Goal: Task Accomplishment & Management: Manage account settings

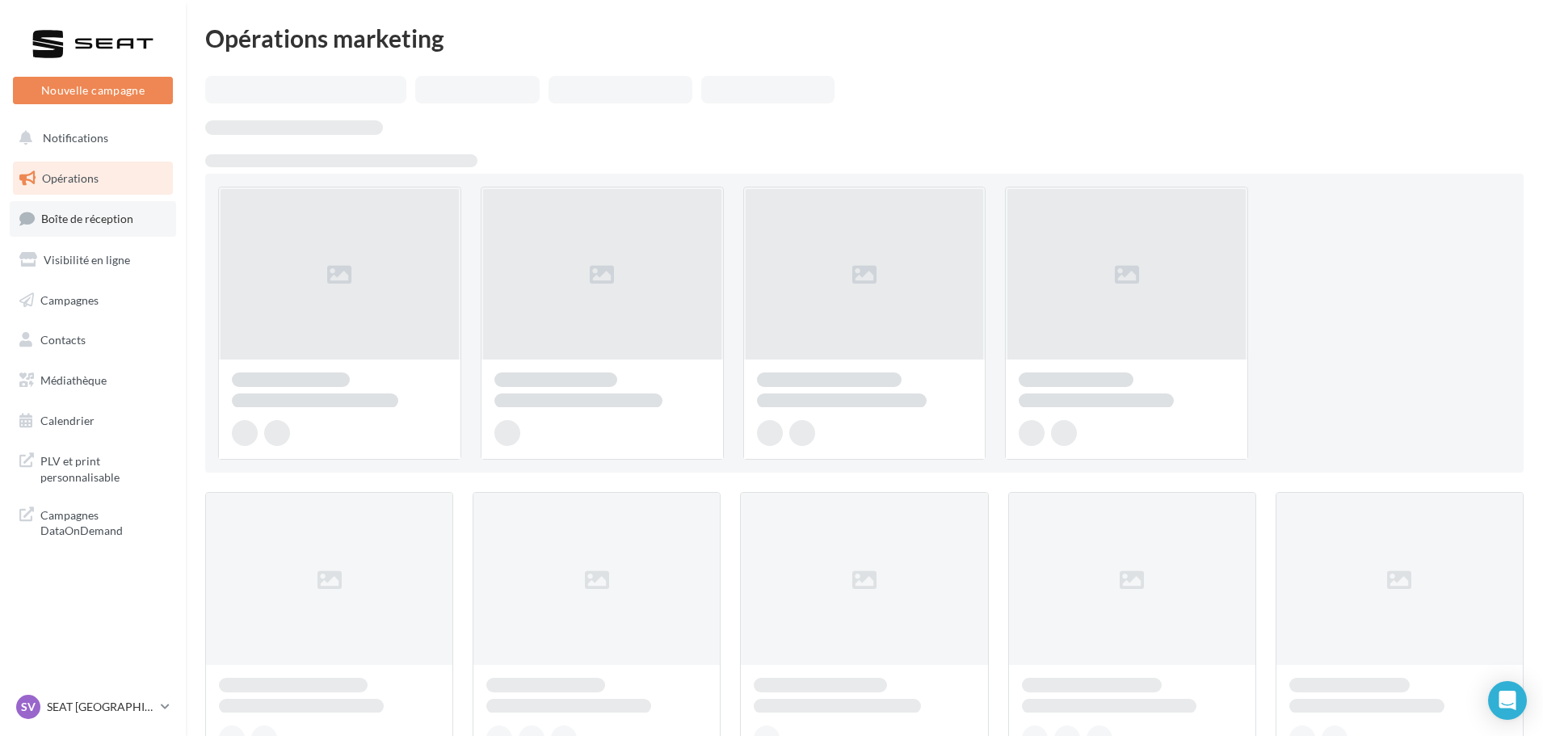
click at [68, 228] on link "Boîte de réception" at bounding box center [93, 218] width 166 height 35
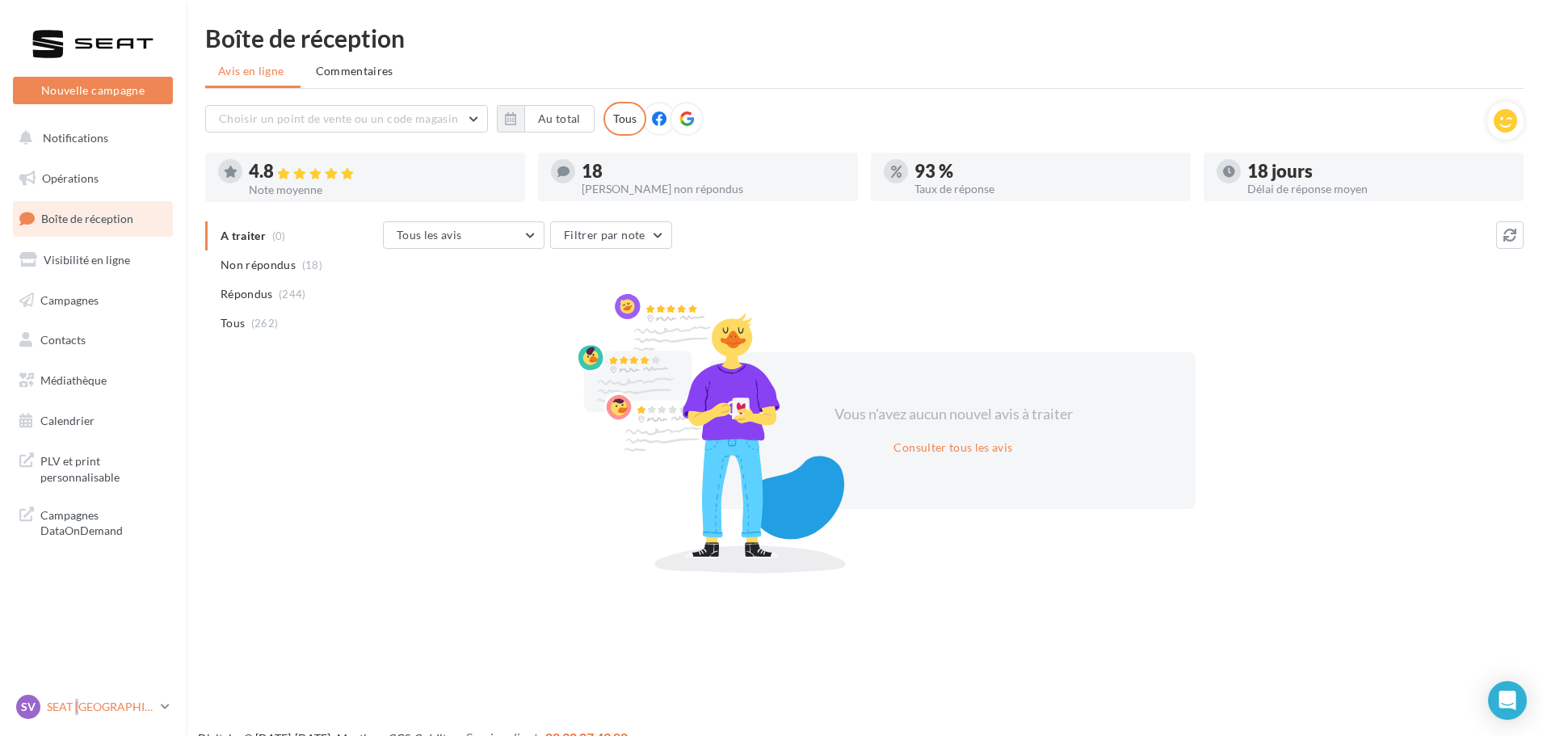
drag, startPoint x: 79, startPoint y: 708, endPoint x: 73, endPoint y: 693, distance: 15.6
click at [78, 708] on p "SEAT [GEOGRAPHIC_DATA]" at bounding box center [100, 707] width 107 height 16
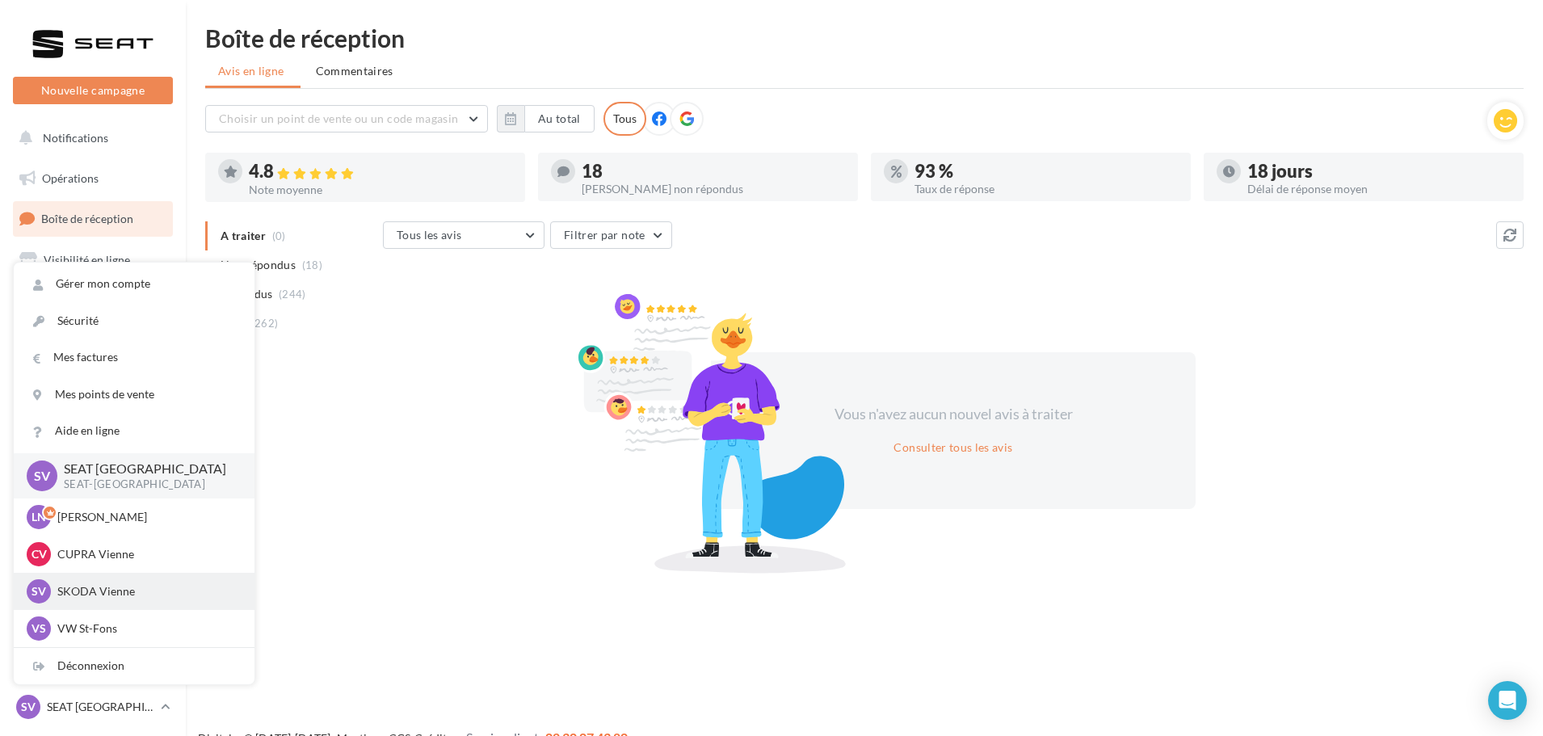
click at [122, 594] on p "SKODA Vienne" at bounding box center [146, 591] width 178 height 16
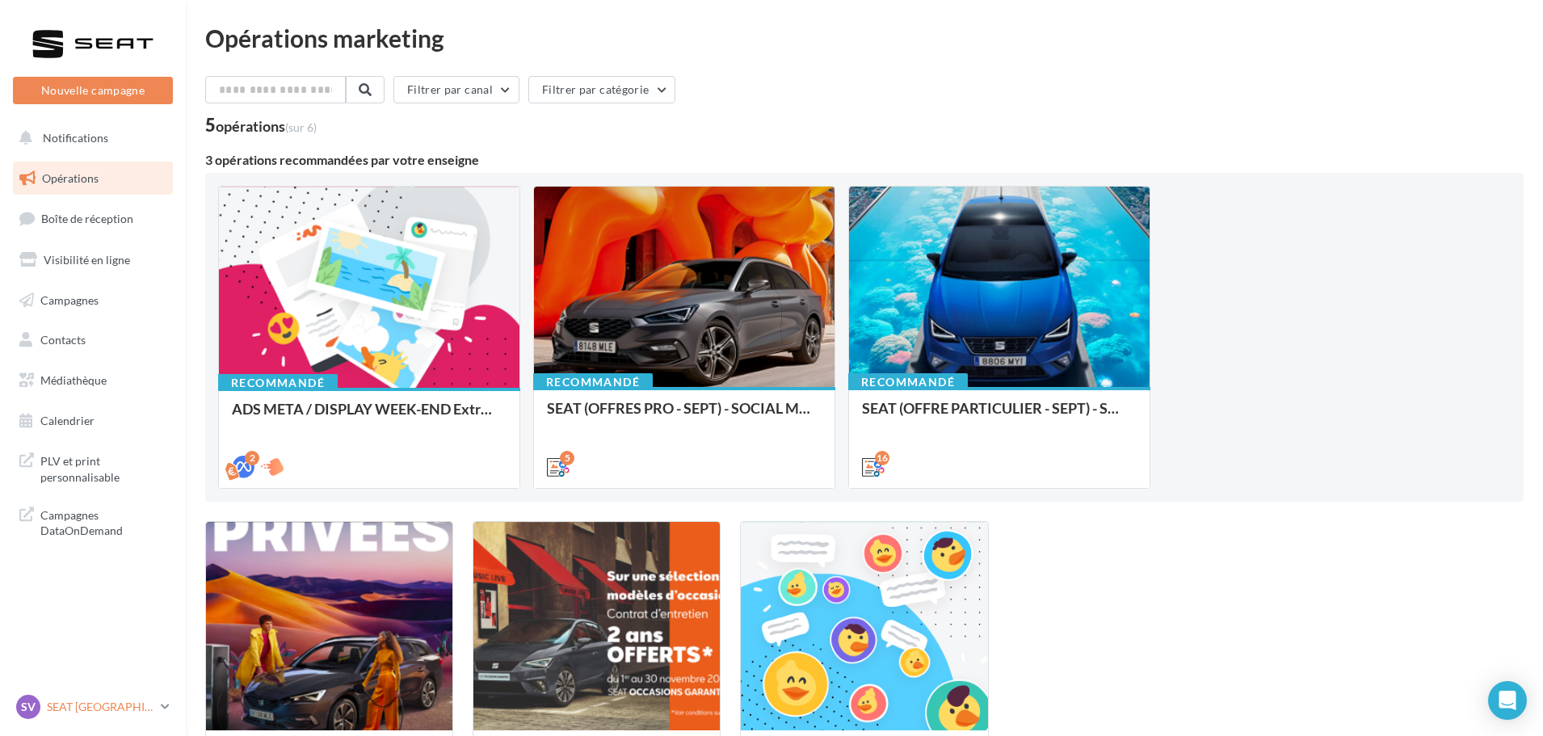
click at [119, 699] on p "SEAT [GEOGRAPHIC_DATA]" at bounding box center [100, 707] width 107 height 16
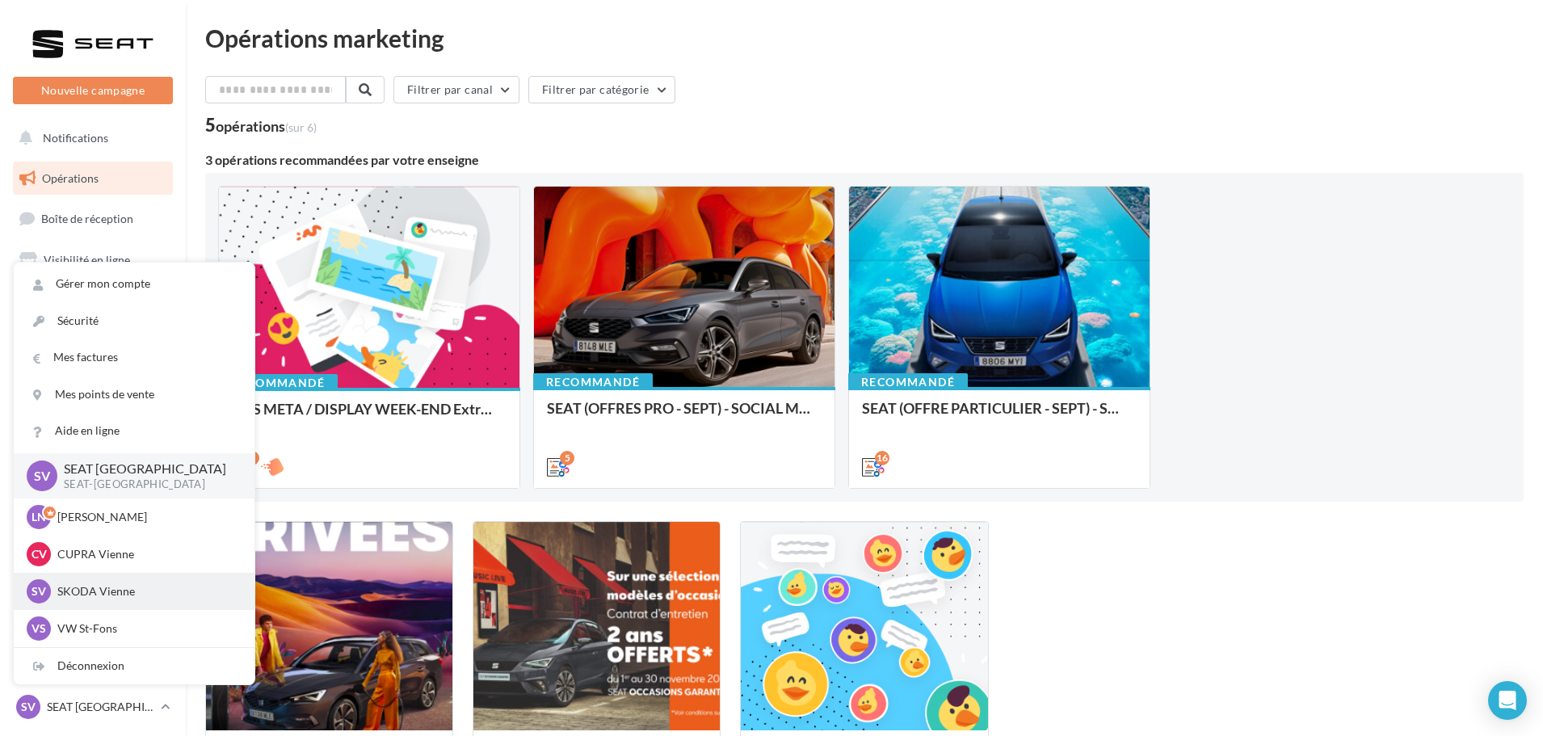
click at [129, 598] on p "SKODA Vienne" at bounding box center [146, 591] width 178 height 16
